Goal: Information Seeking & Learning: Learn about a topic

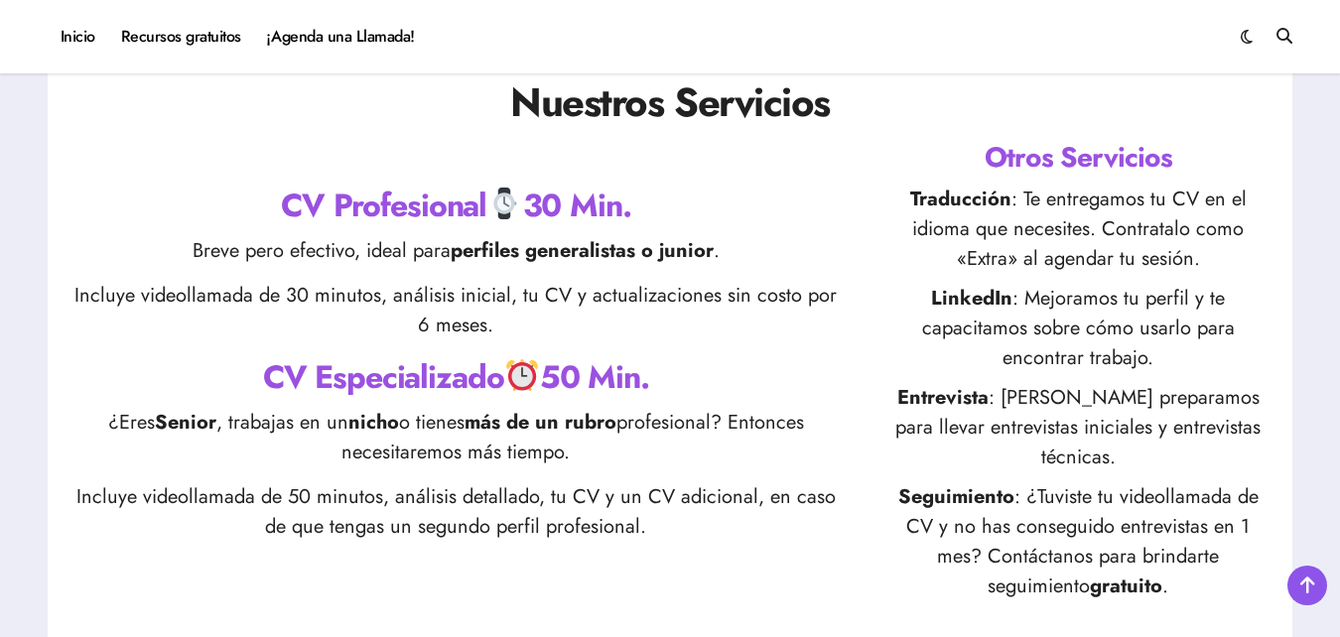
scroll to position [678, 0]
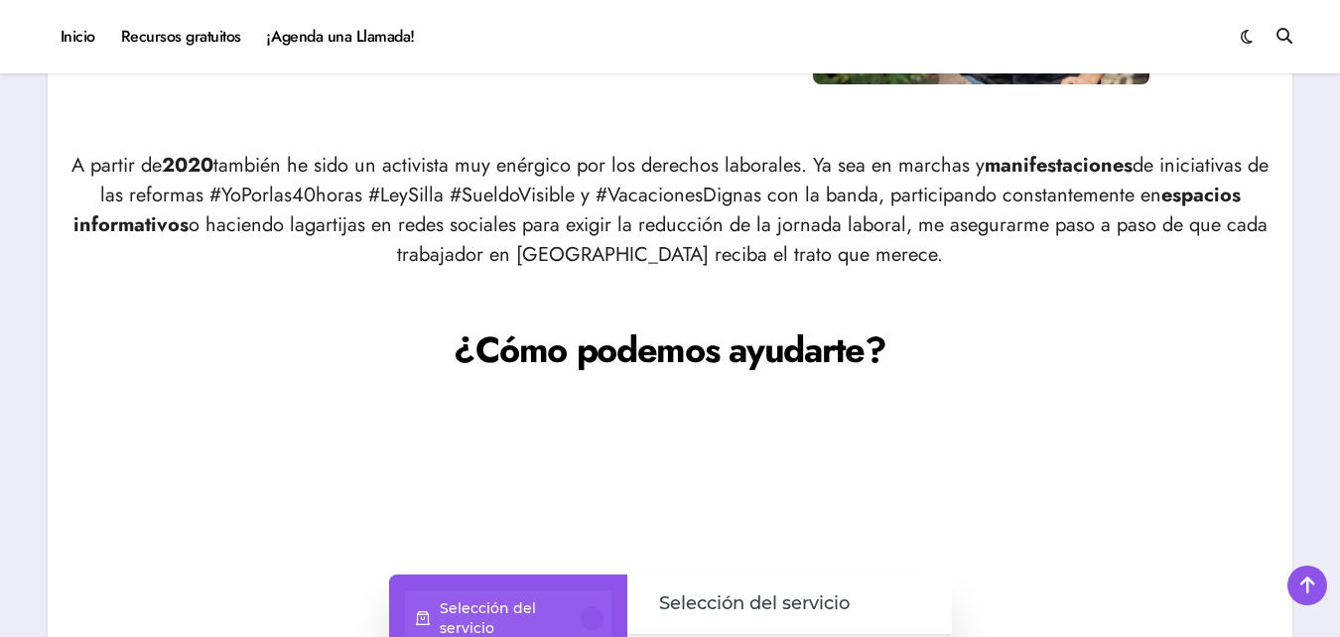
scroll to position [1207, 0]
click at [591, 197] on p "A partir de 2020 también he sido un activista muy enérgico por los derechos lab…" at bounding box center [670, 209] width 1205 height 119
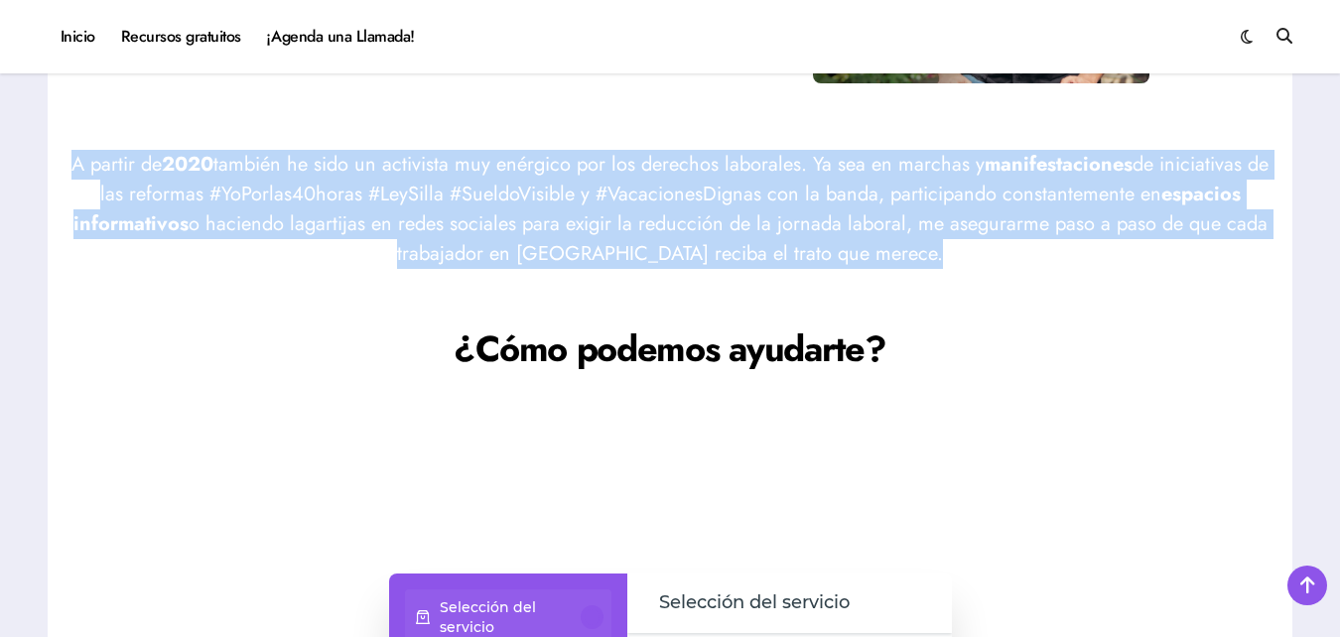
click at [591, 197] on p "A partir de 2020 también he sido un activista muy enérgico por los derechos lab…" at bounding box center [670, 209] width 1205 height 119
drag, startPoint x: 591, startPoint y: 197, endPoint x: 621, endPoint y: 230, distance: 45.7
click at [621, 230] on p "A partir de 2020 también he sido un activista muy enérgico por los derechos lab…" at bounding box center [670, 209] width 1205 height 119
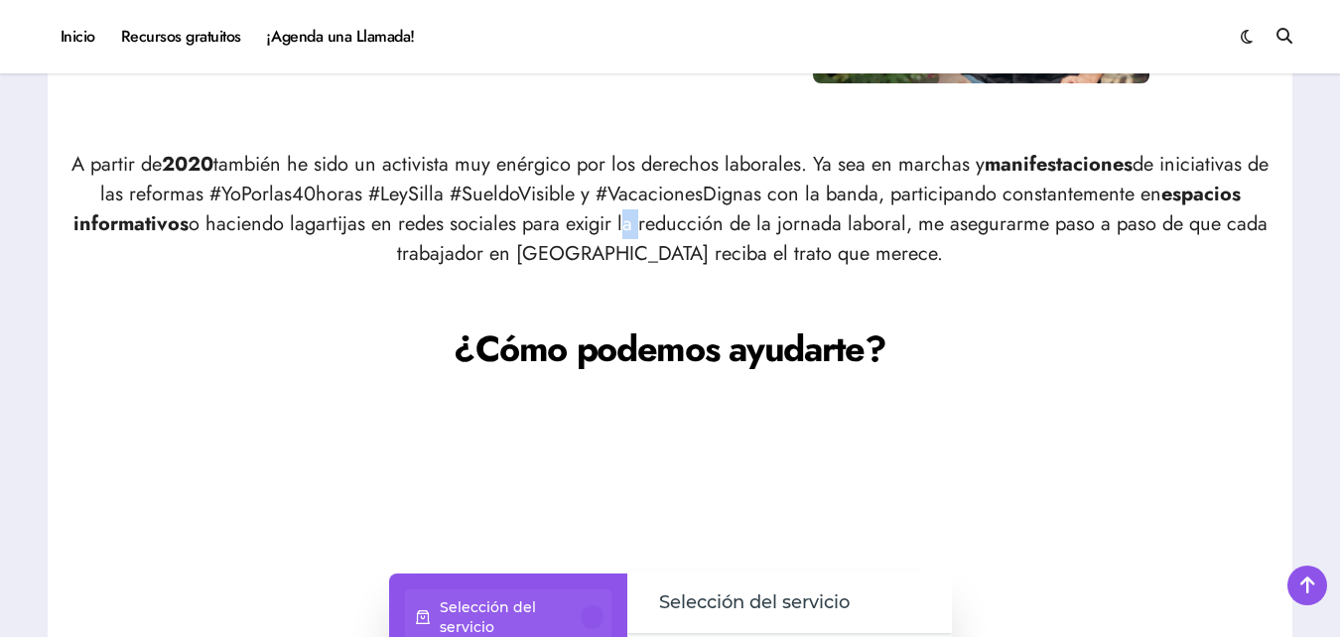
click at [621, 230] on p "A partir de 2020 también he sido un activista muy enérgico por los derechos lab…" at bounding box center [670, 209] width 1205 height 119
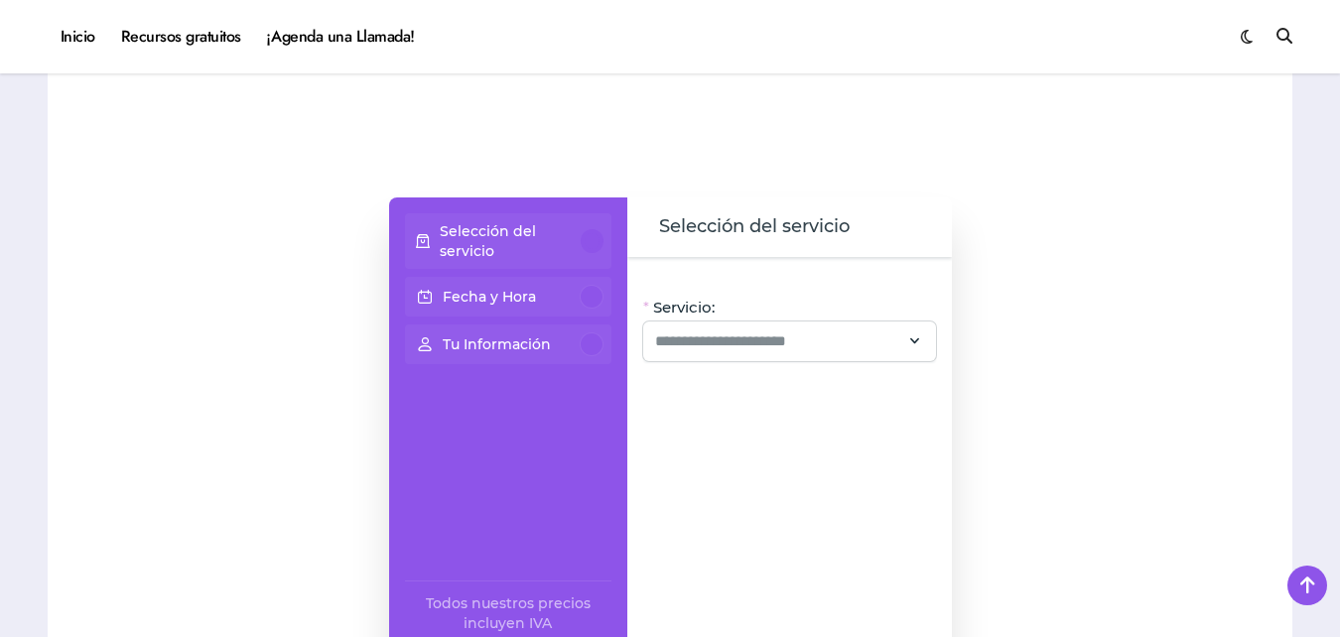
scroll to position [1587, 0]
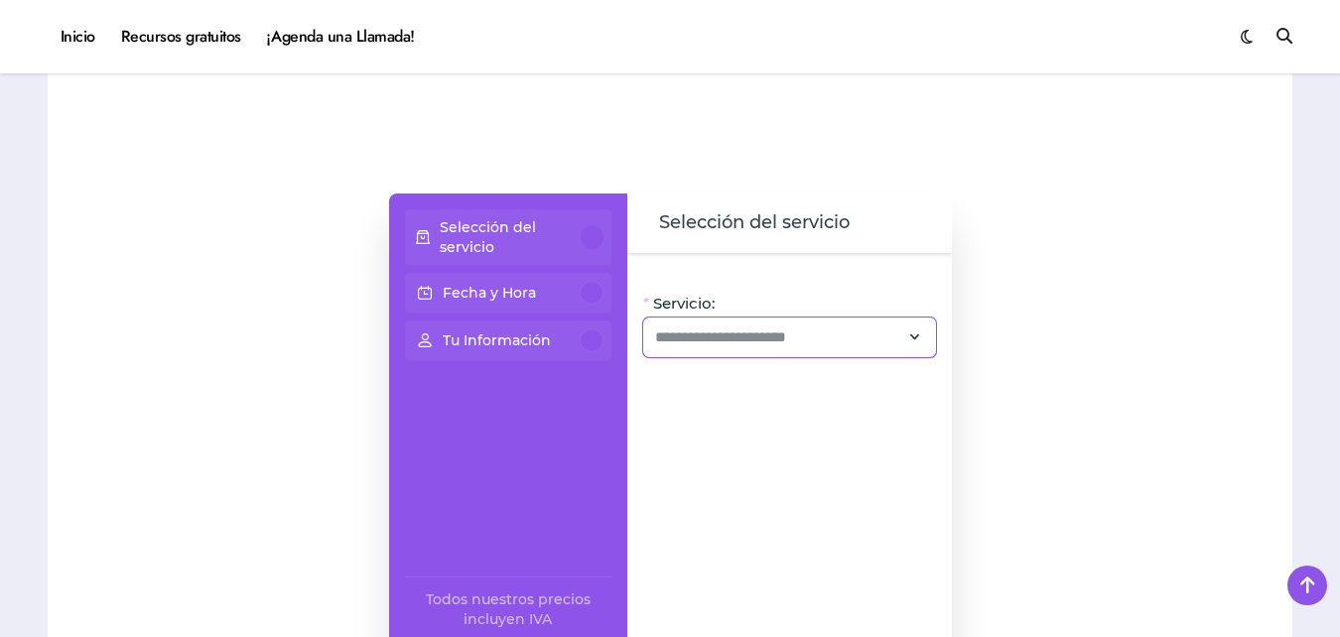
click at [706, 324] on div at bounding box center [789, 338] width 293 height 40
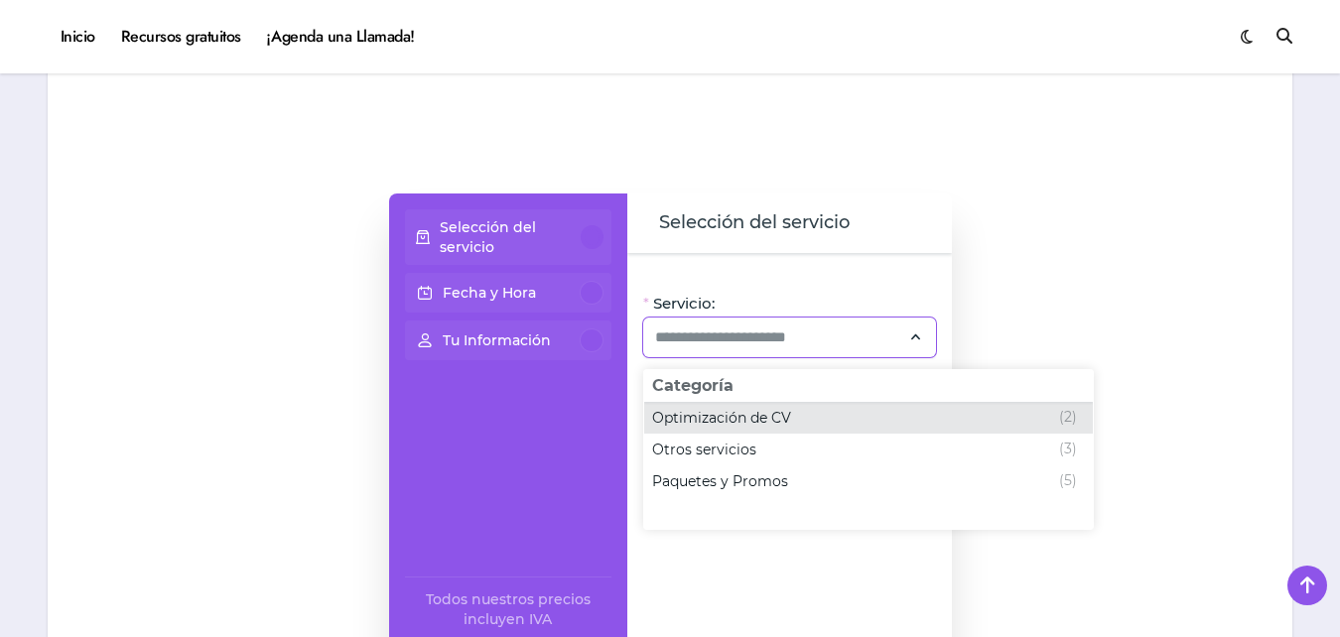
click at [694, 420] on span "Optimización de CV" at bounding box center [721, 418] width 139 height 20
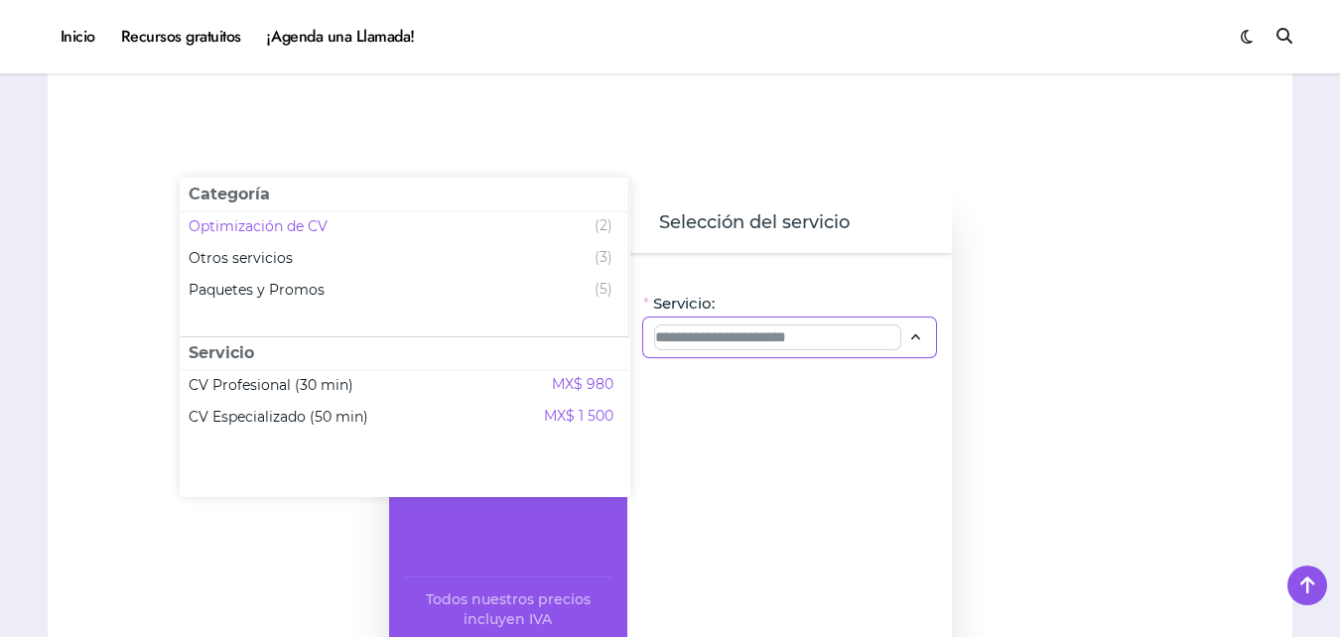
click at [711, 346] on input "Servicio:" at bounding box center [777, 338] width 245 height 24
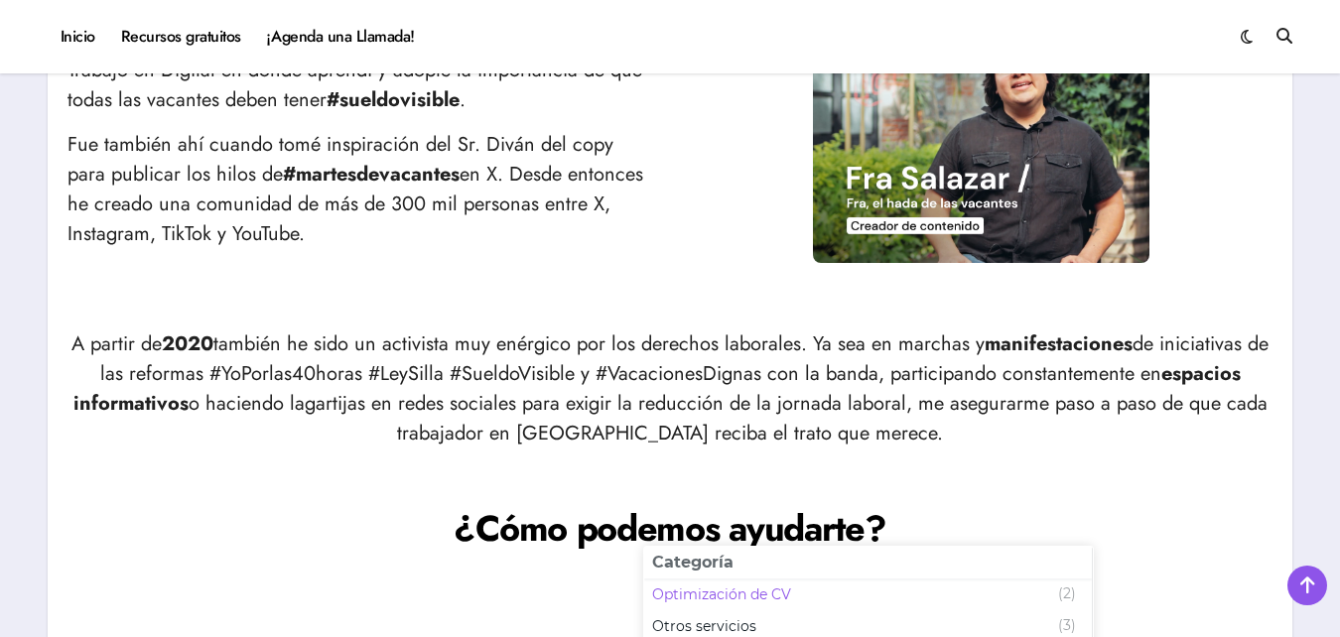
scroll to position [1027, 0]
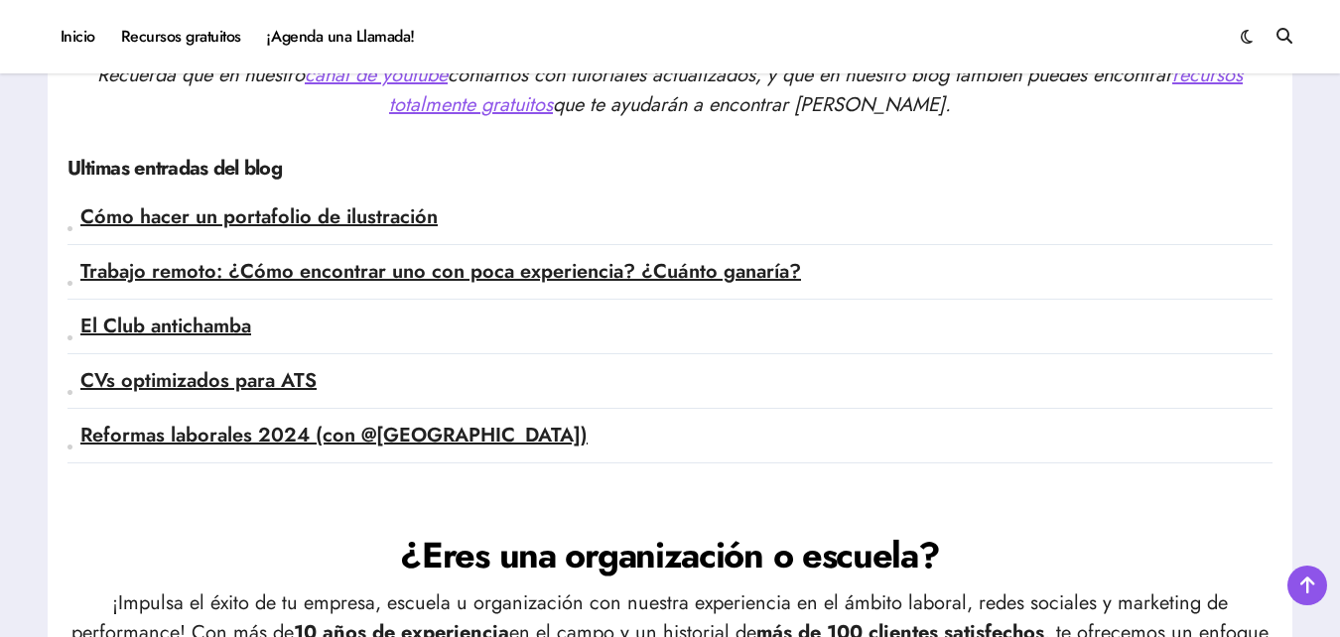
scroll to position [4826, 0]
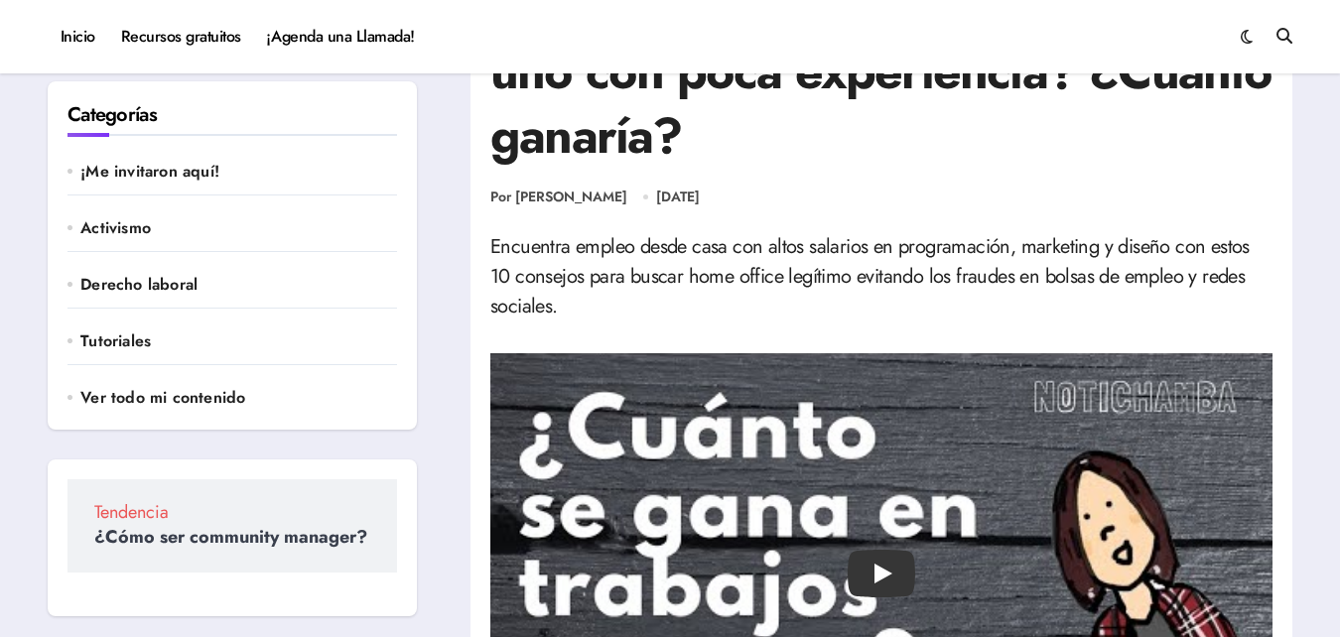
scroll to position [132, 0]
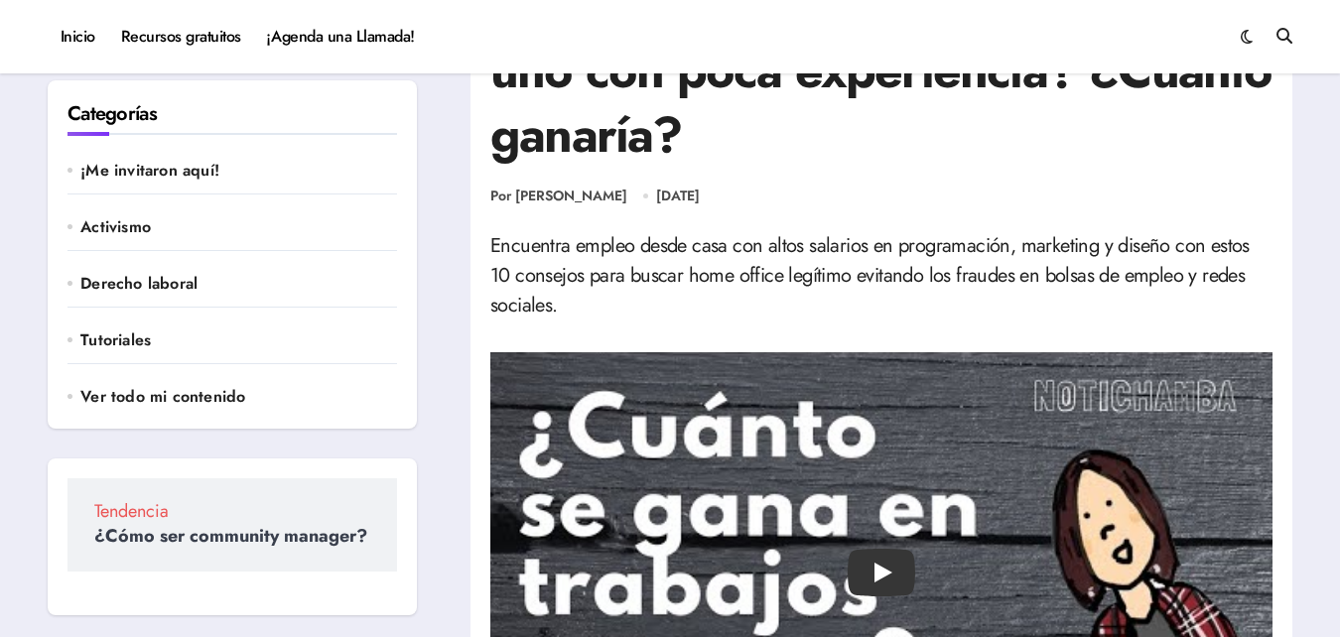
click at [829, 294] on p "Encuentra empleo desde casa con altos salarios en programación, marketing y dis…" at bounding box center [881, 275] width 782 height 89
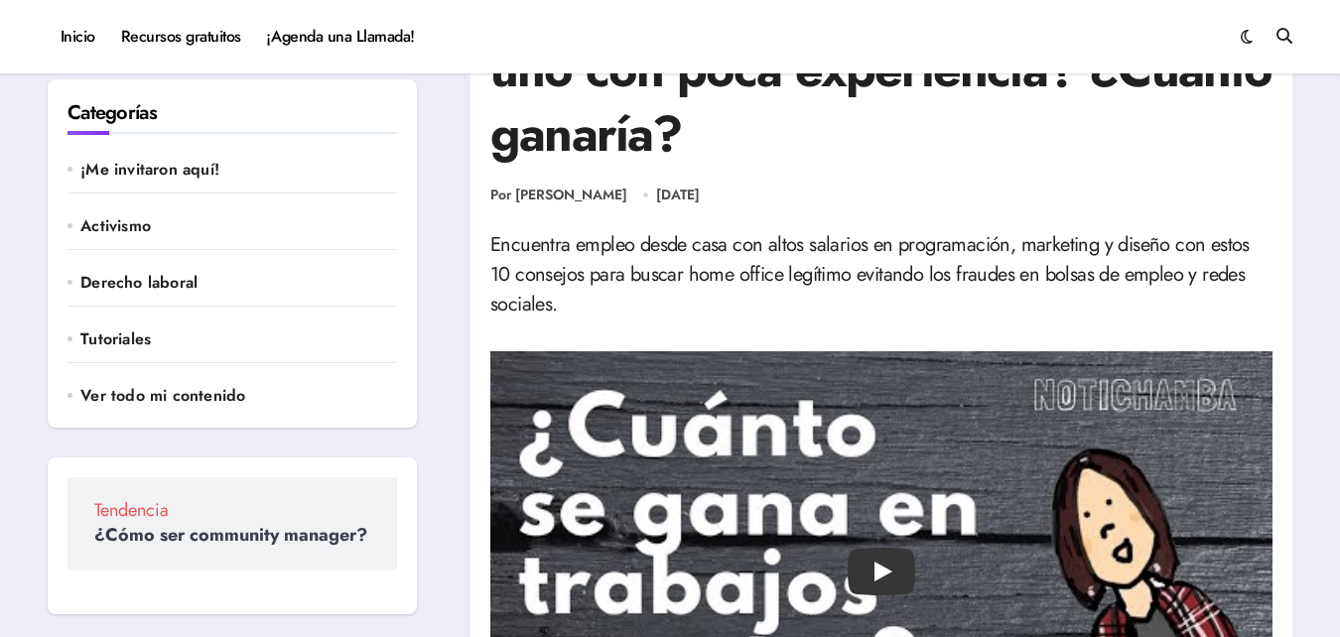
scroll to position [134, 0]
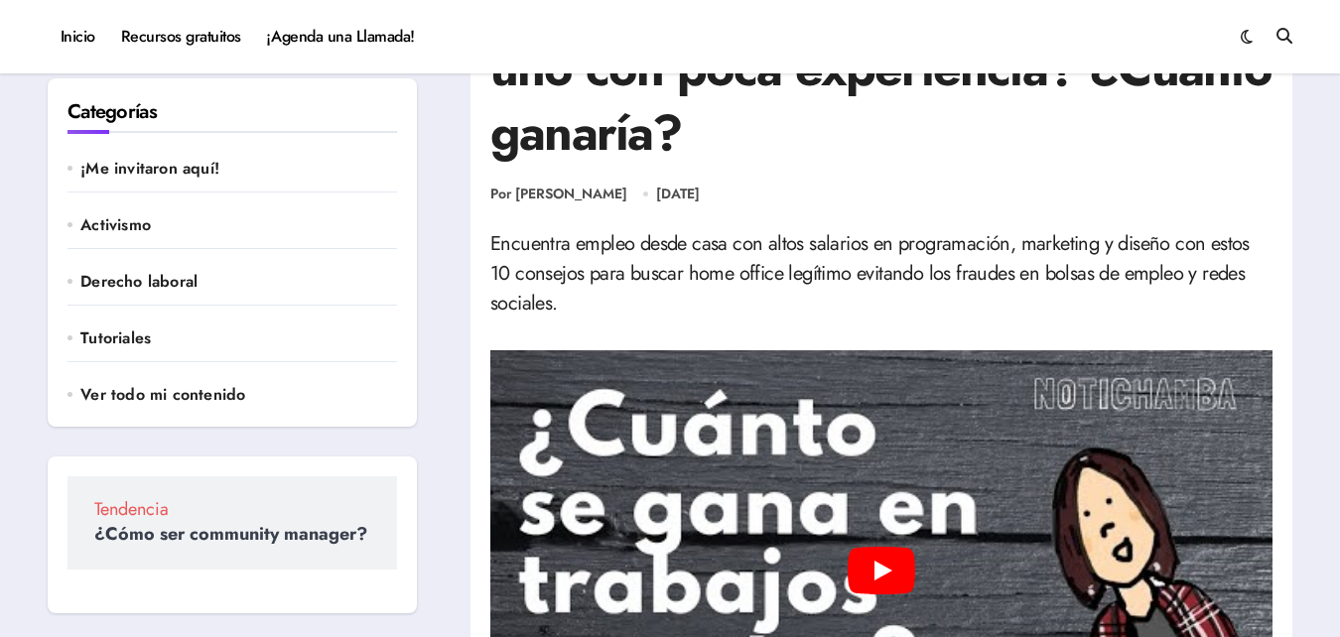
click at [892, 511] on div "Play" at bounding box center [881, 570] width 782 height 440
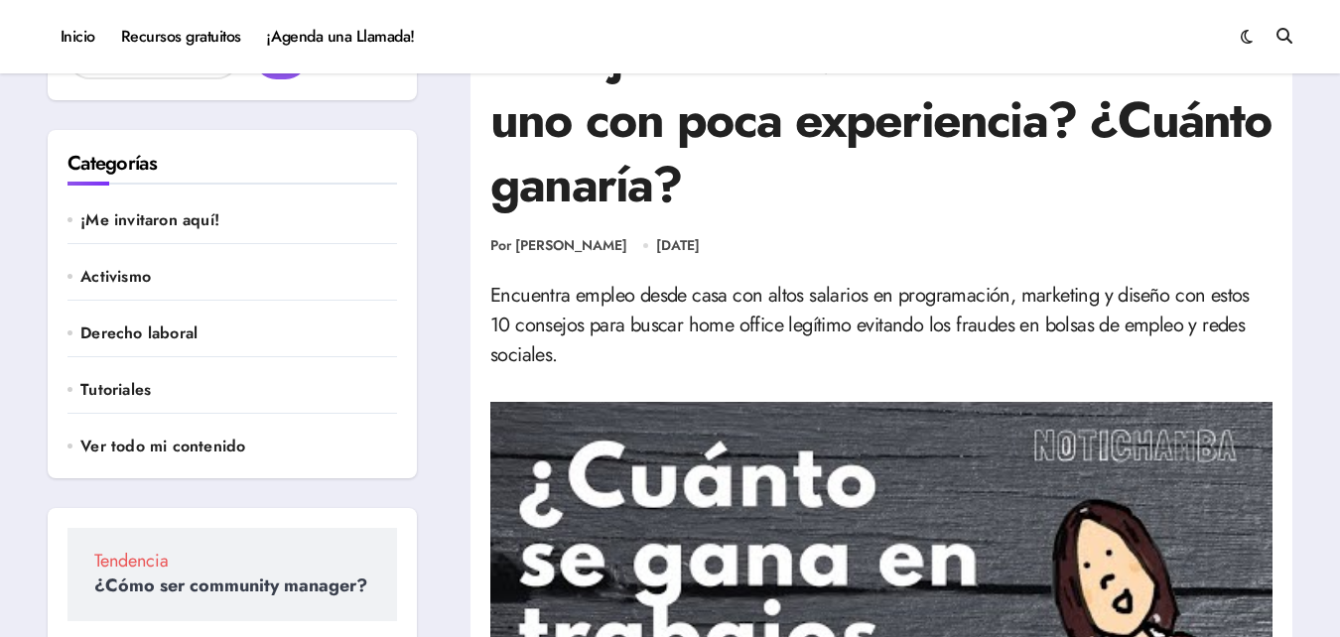
scroll to position [0, 0]
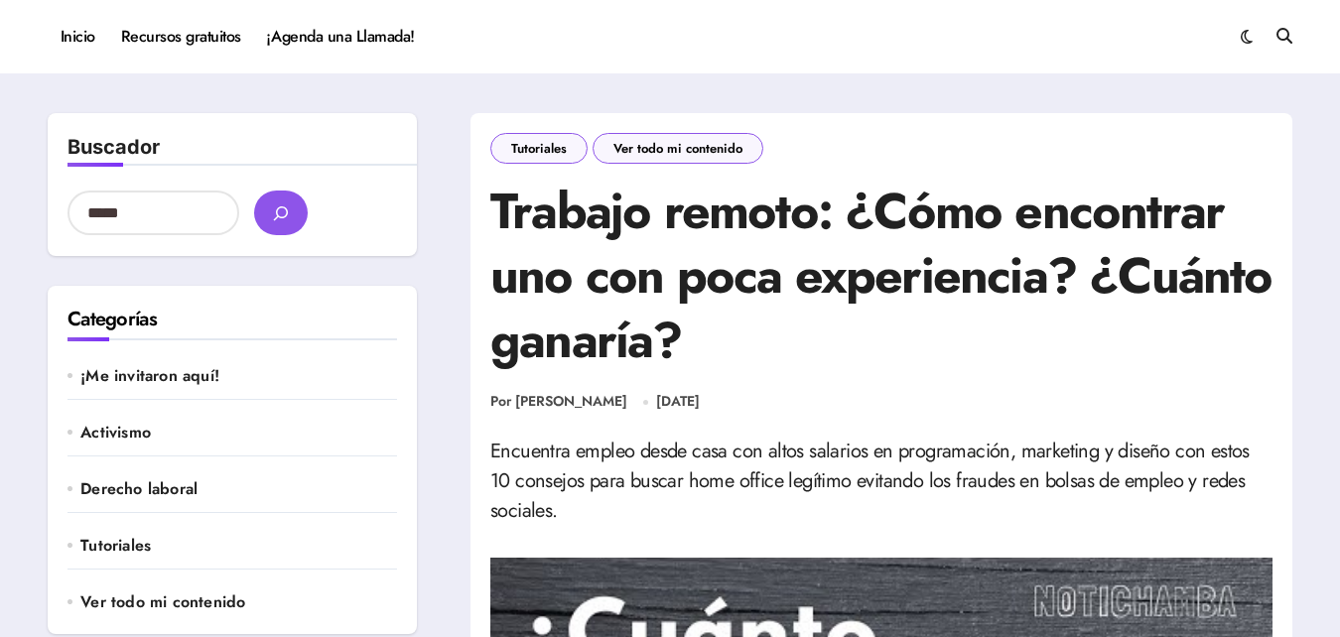
click at [1051, 399] on div "Por [PERSON_NAME] [DATE]" at bounding box center [881, 402] width 782 height 20
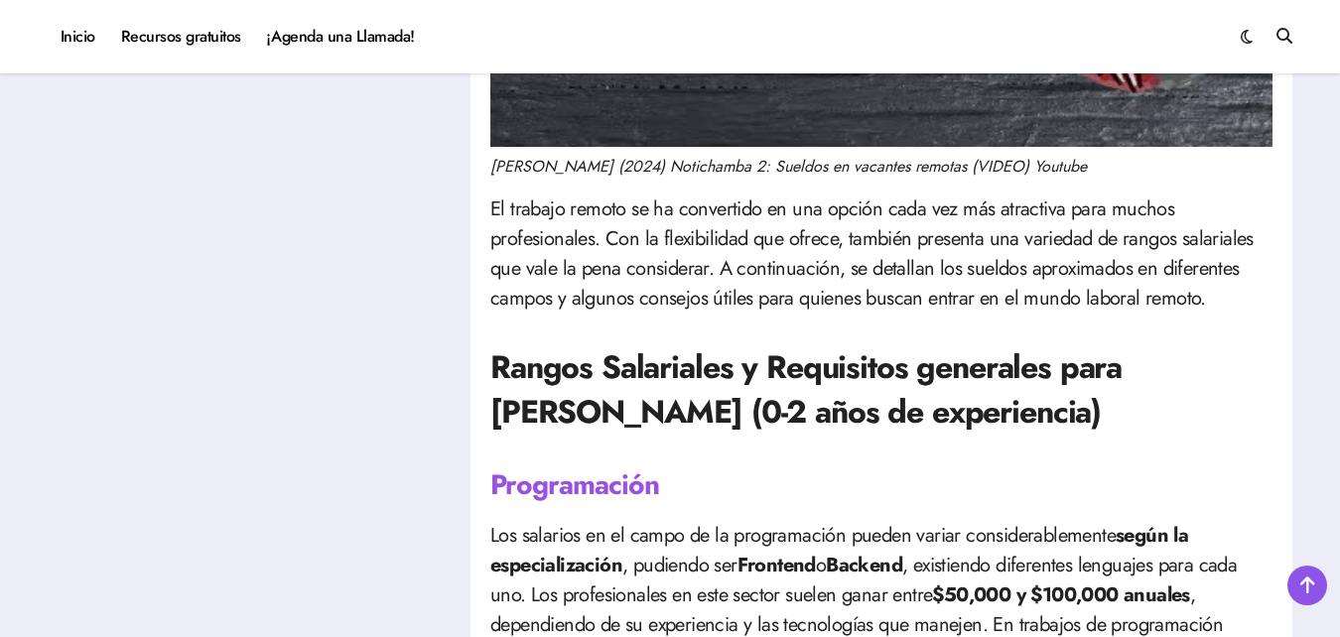
scroll to position [778, 0]
